Goal: Find specific fact: Find specific fact

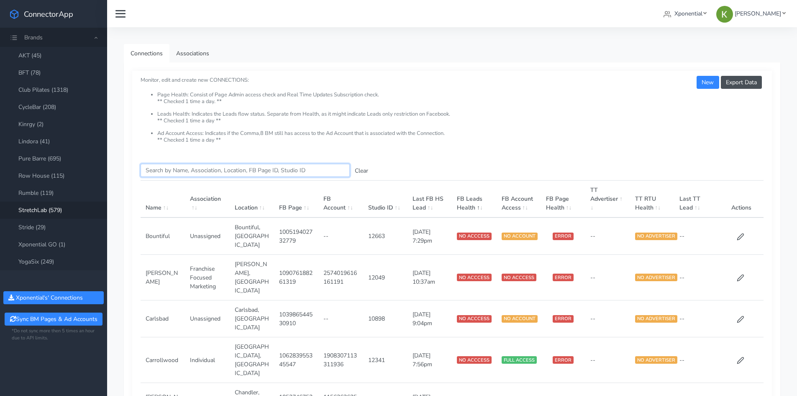
click at [187, 170] on input "Search this table" at bounding box center [245, 170] width 209 height 13
click at [80, 95] on link "Club Pilates (1318)" at bounding box center [53, 89] width 107 height 17
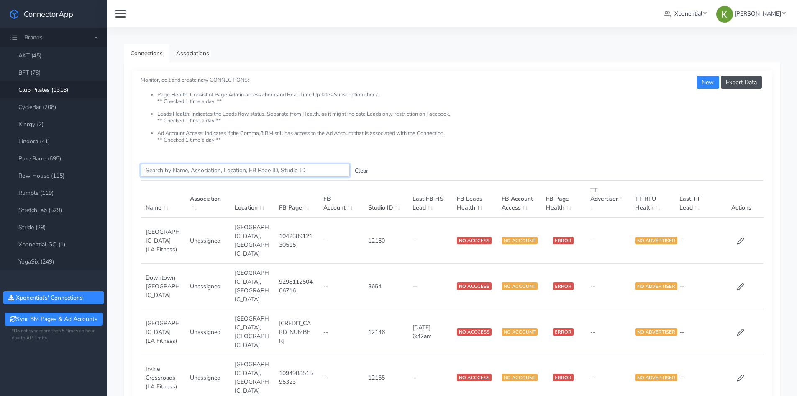
click at [213, 169] on input "Search this table" at bounding box center [245, 170] width 209 height 13
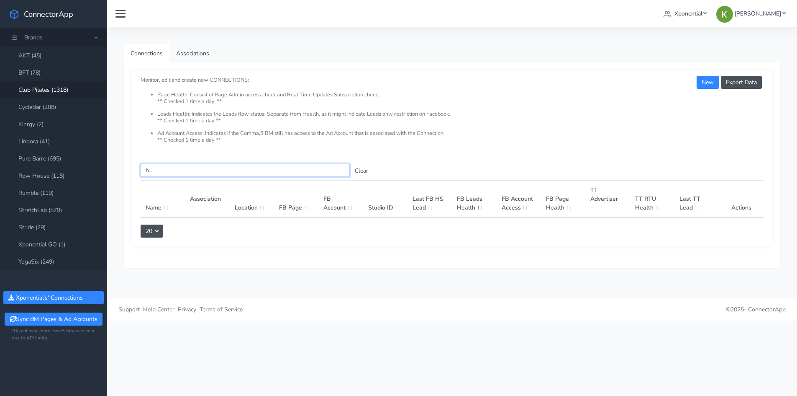
type input "h"
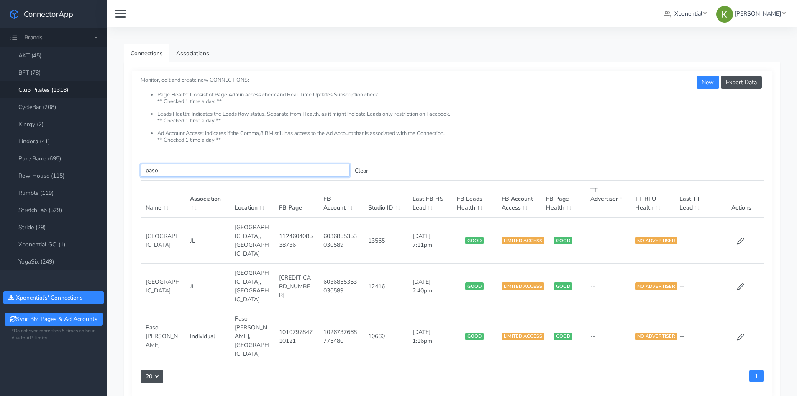
click at [196, 171] on input "paso" at bounding box center [245, 170] width 209 height 13
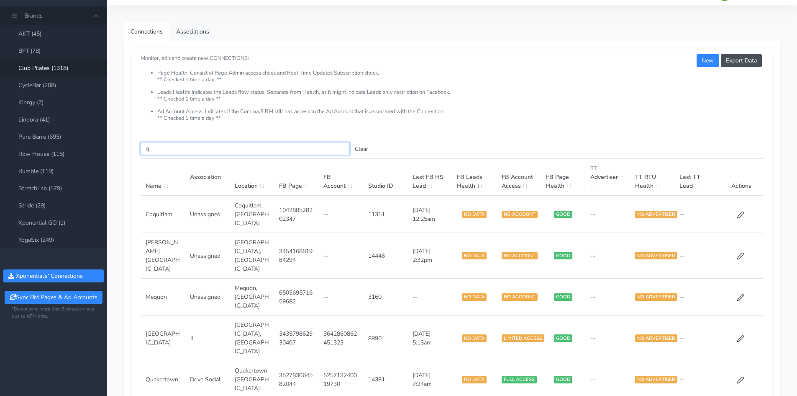
scroll to position [42, 0]
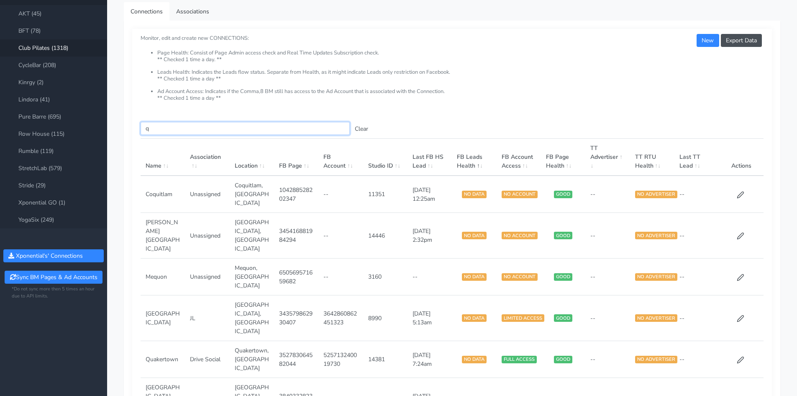
click at [262, 130] on input "q" at bounding box center [245, 128] width 209 height 13
paste input "SK"
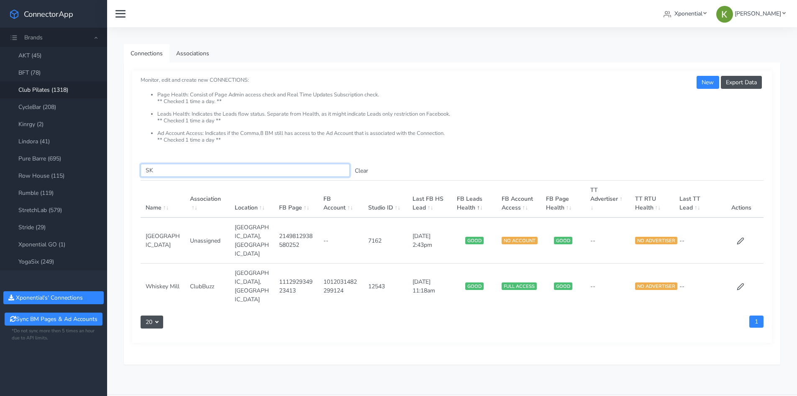
paste input "enter text you want to search"
click at [211, 172] on input "SK" at bounding box center [245, 170] width 209 height 13
paste input "QC"
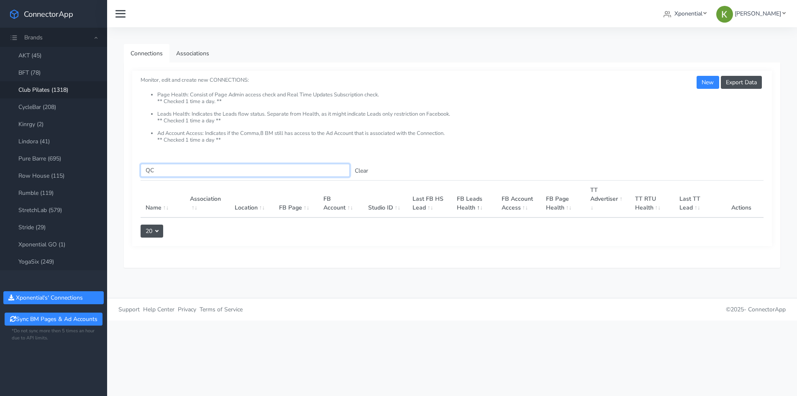
paste input "15052"
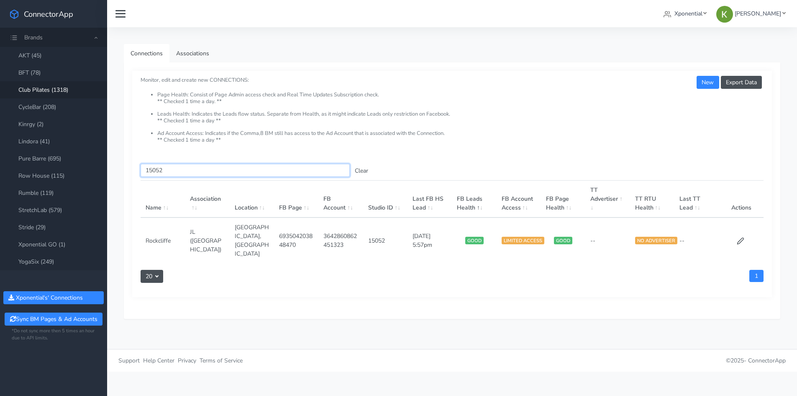
paste input "4660"
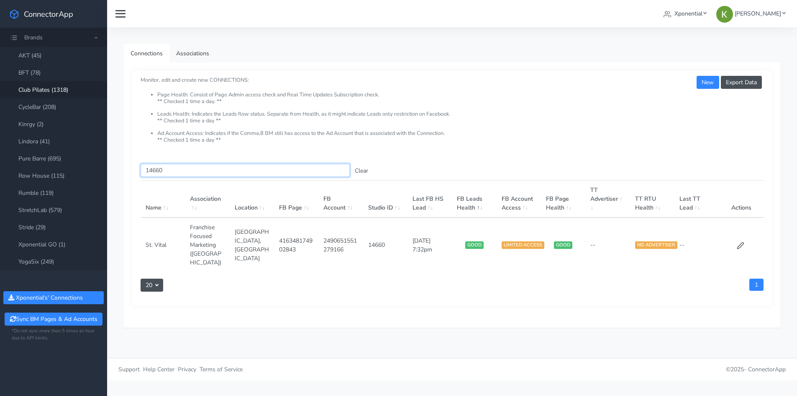
paste input "718"
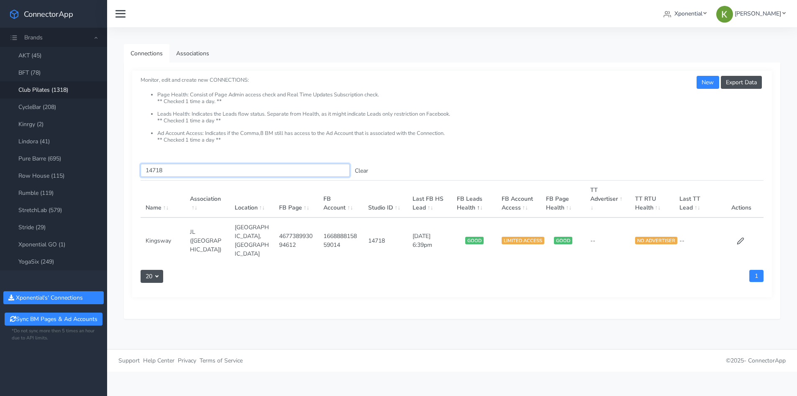
paste input "379"
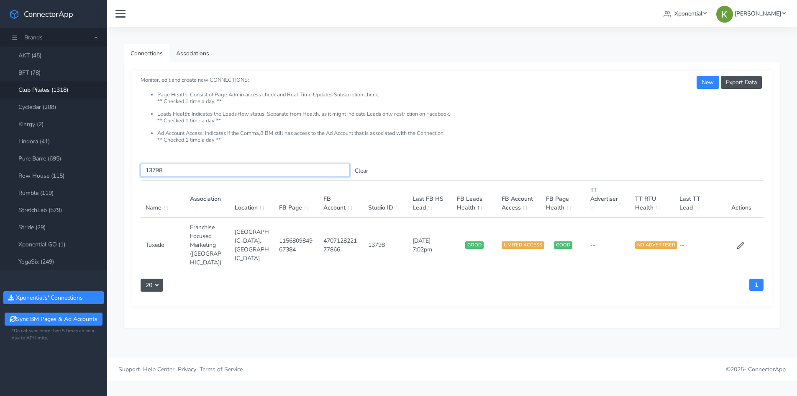
paste input "3085"
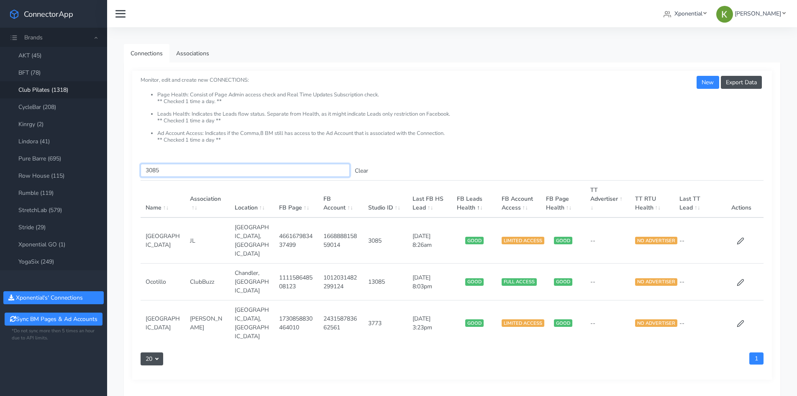
paste input "6"
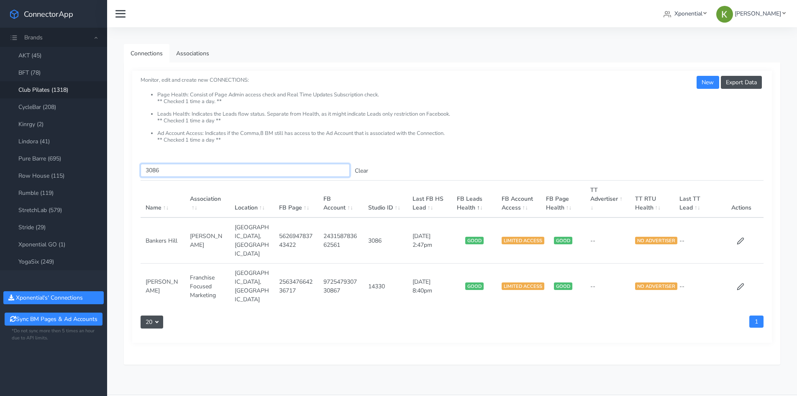
paste input "7"
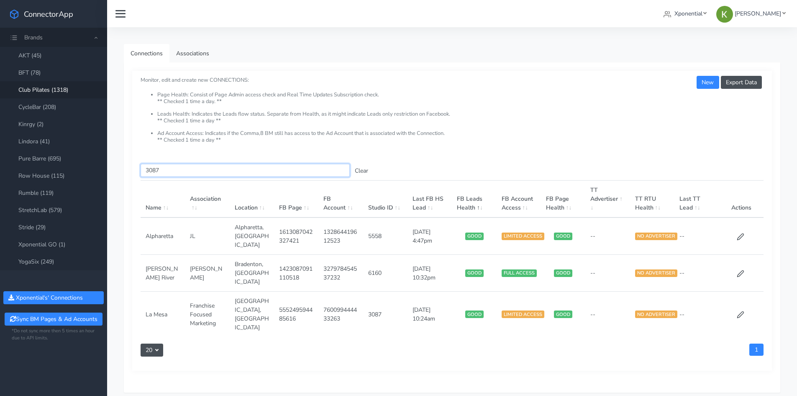
paste input "8"
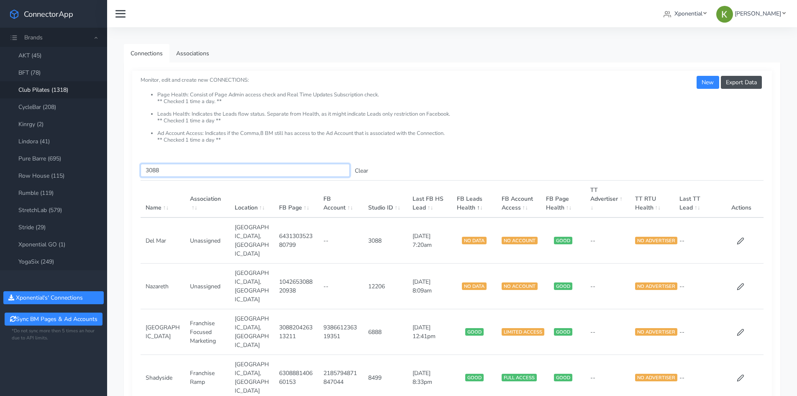
type input "3088"
click at [56, 188] on link "Rumble (119)" at bounding box center [53, 192] width 107 height 17
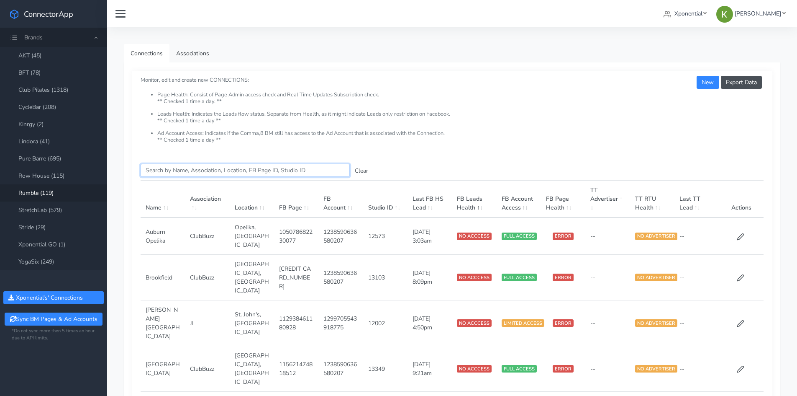
click at [192, 171] on input "Search this table" at bounding box center [245, 170] width 209 height 13
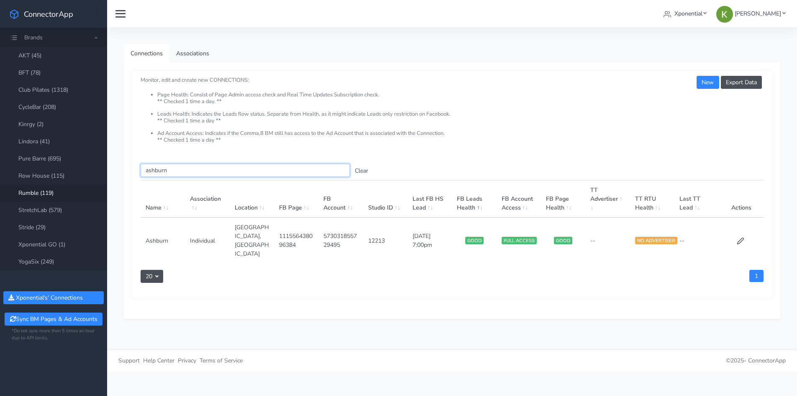
type input "ashburn"
click at [265, 231] on td "Ashburn,VA" at bounding box center [252, 240] width 44 height 46
click at [262, 229] on td "Ashburn,VA" at bounding box center [252, 240] width 44 height 46
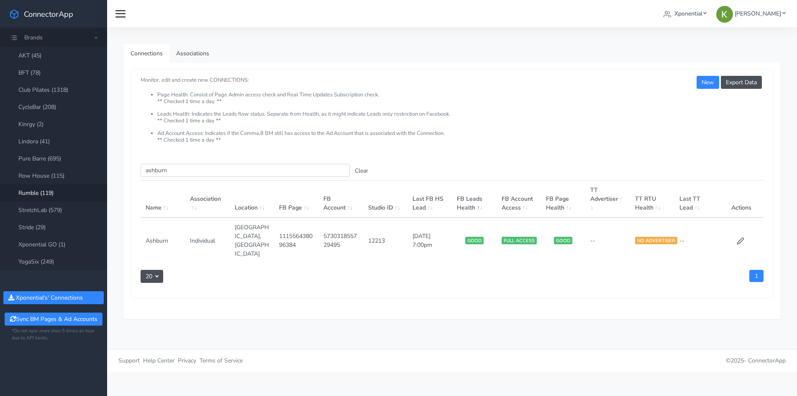
click at [367, 232] on td "12213" at bounding box center [385, 240] width 44 height 46
click at [369, 235] on td "12213" at bounding box center [385, 240] width 44 height 46
copy td "12213"
